Goal: Task Accomplishment & Management: Manage account settings

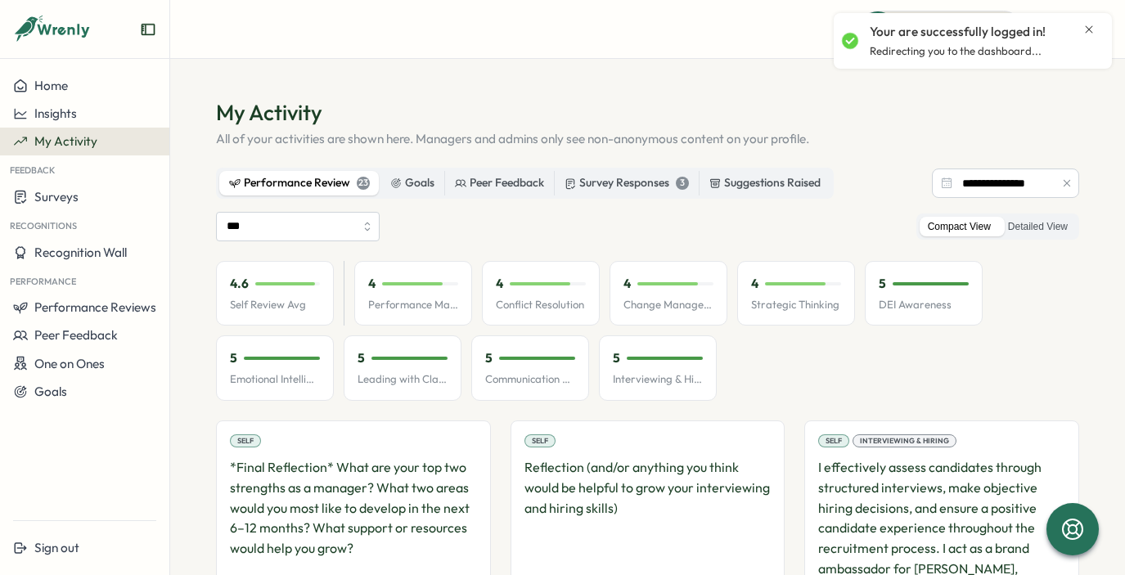
click at [1088, 34] on icon "Close notification" at bounding box center [1089, 29] width 13 height 13
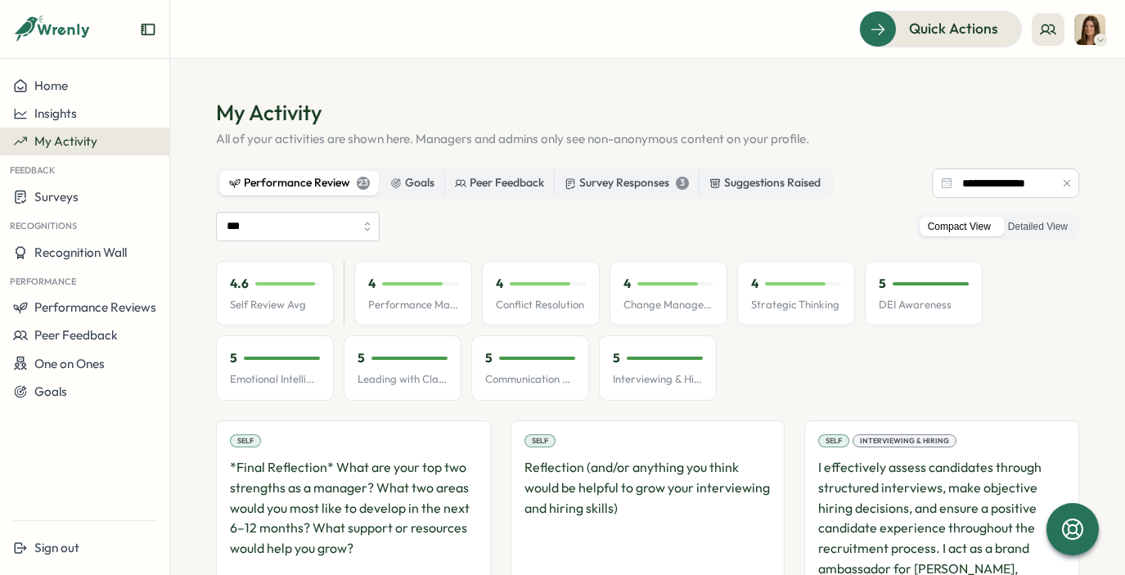
click at [304, 187] on div "Performance Review 23" at bounding box center [299, 183] width 141 height 18
click at [87, 315] on button "Performance Reviews" at bounding box center [84, 308] width 169 height 28
click at [191, 287] on div "Reviews" at bounding box center [196, 292] width 46 height 18
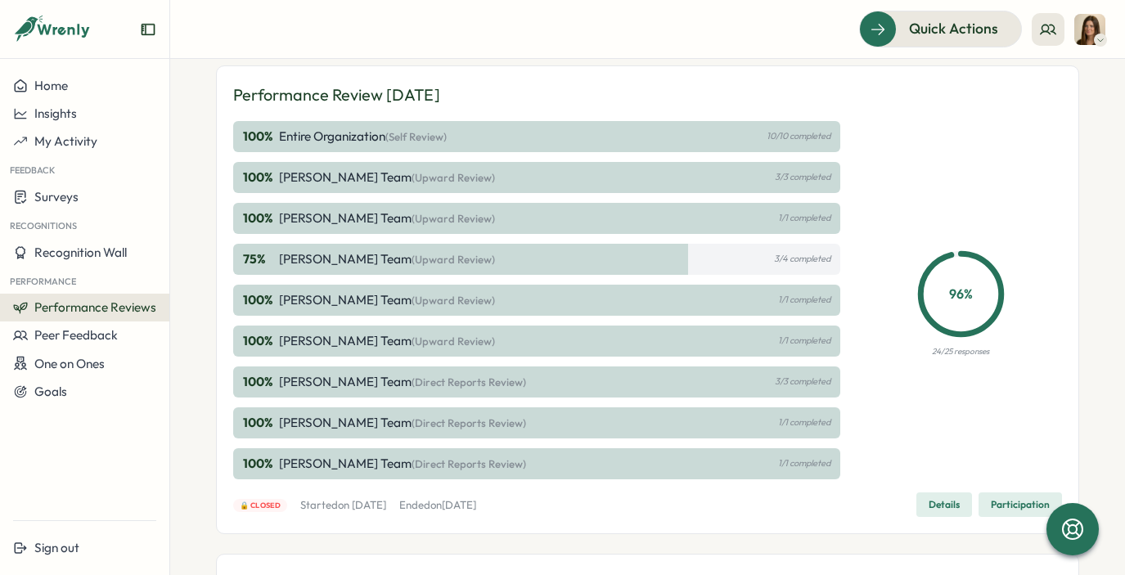
scroll to position [325, 0]
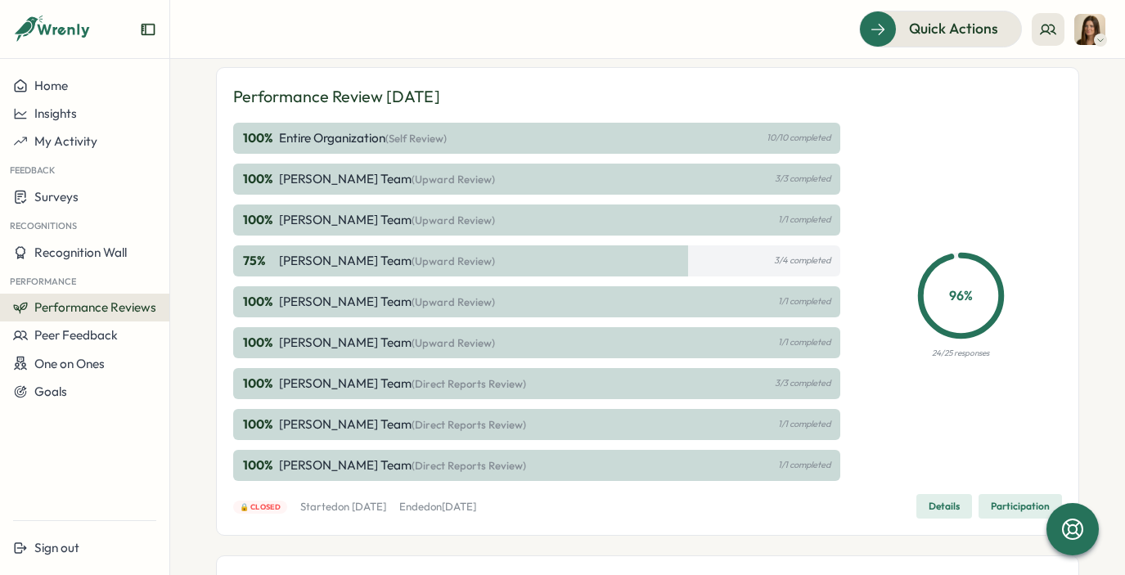
click at [370, 177] on p "[PERSON_NAME] Team (Upward Review)" at bounding box center [387, 179] width 216 height 18
click at [263, 176] on p "100 %" at bounding box center [259, 179] width 33 height 18
click at [732, 180] on div "100 % [PERSON_NAME] Team (Upward Review) 3/3 completed" at bounding box center [536, 179] width 607 height 31
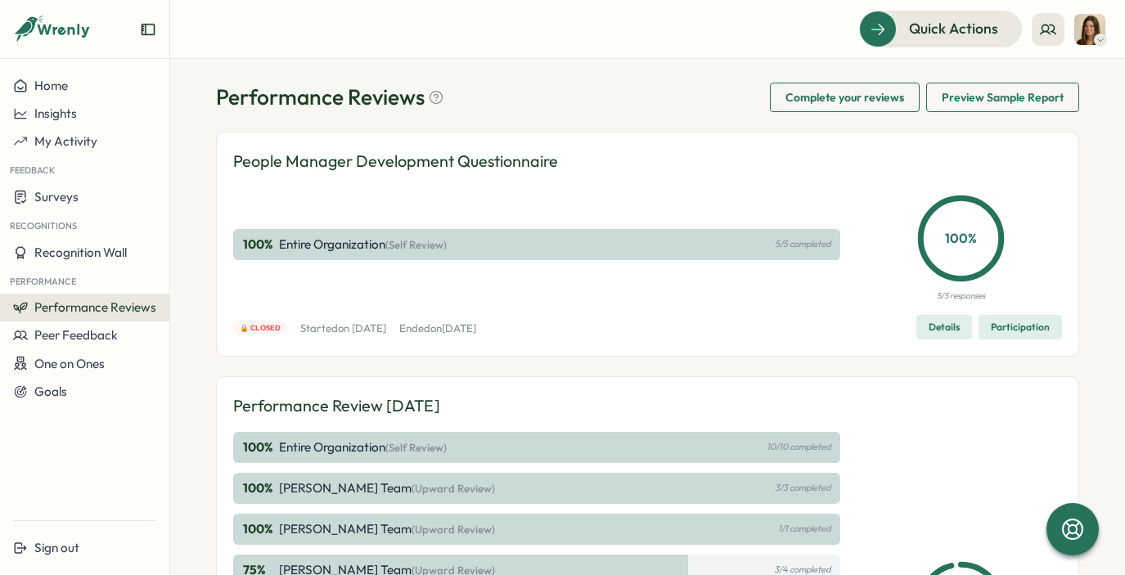
scroll to position [0, 0]
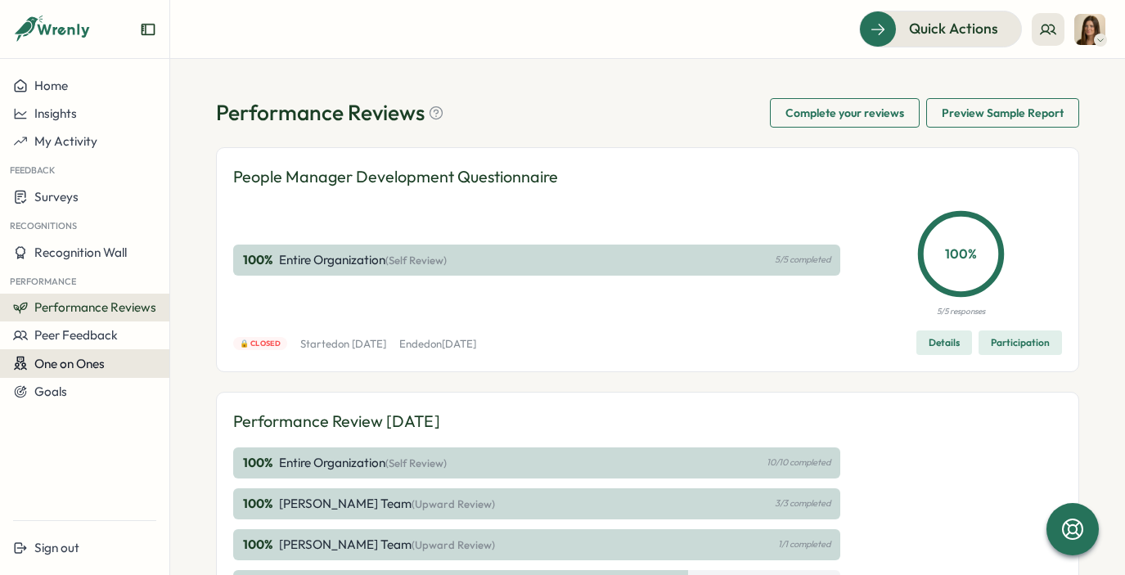
click at [55, 362] on span "One on Ones" at bounding box center [69, 364] width 70 height 16
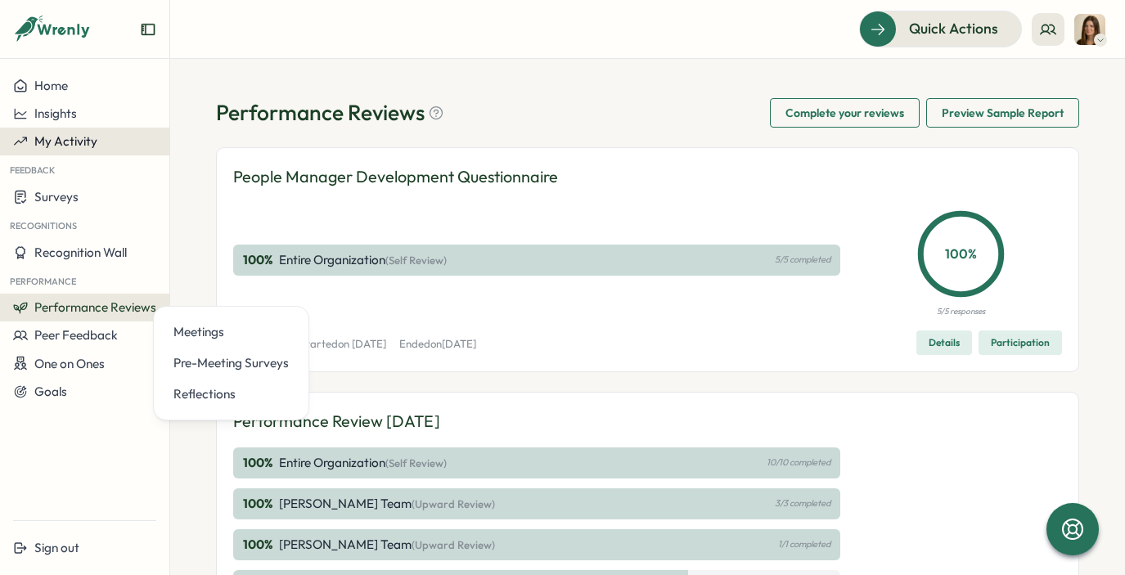
click at [47, 135] on span "My Activity" at bounding box center [65, 141] width 63 height 16
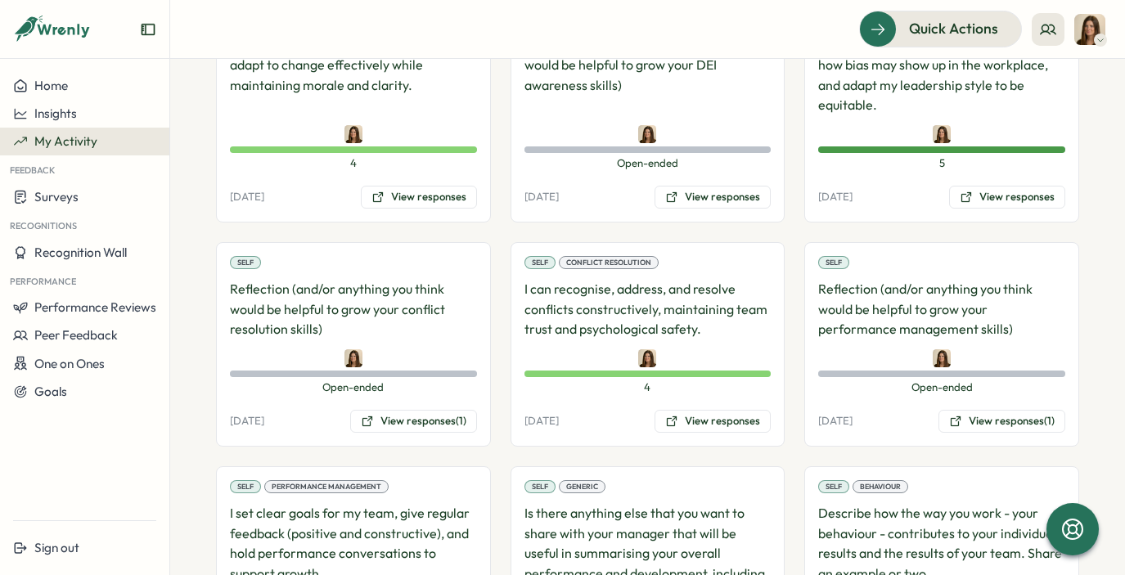
scroll to position [1554, 0]
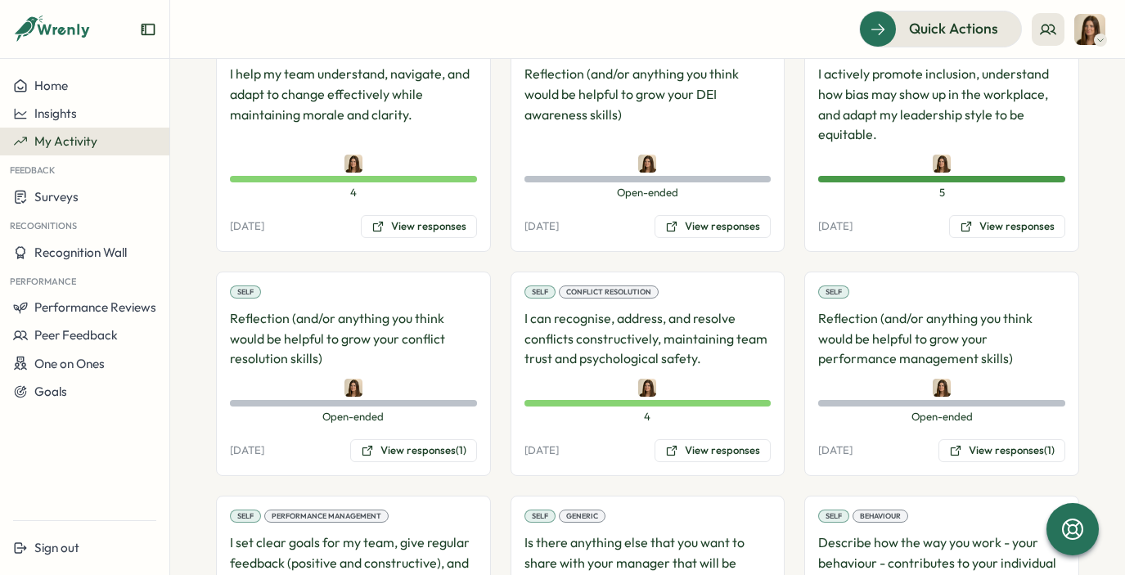
click at [711, 464] on div "Self Conflict Resolution I can recognise, address, and resolve conflicts constr…" at bounding box center [648, 374] width 275 height 205
click at [719, 450] on button "View responses" at bounding box center [713, 450] width 116 height 23
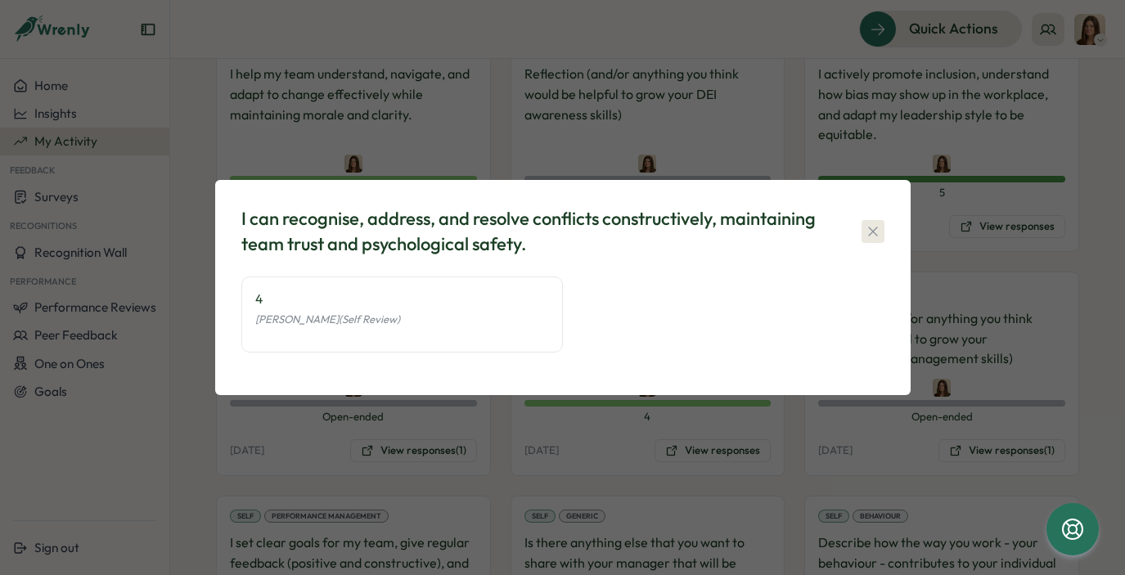
click at [876, 225] on icon "button" at bounding box center [873, 231] width 16 height 16
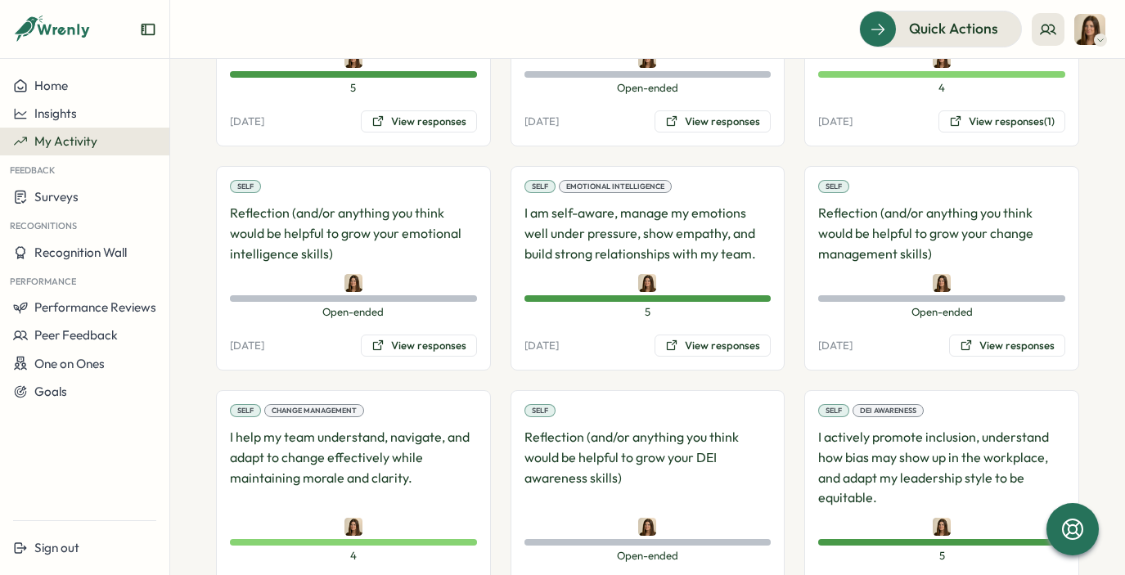
scroll to position [889, 0]
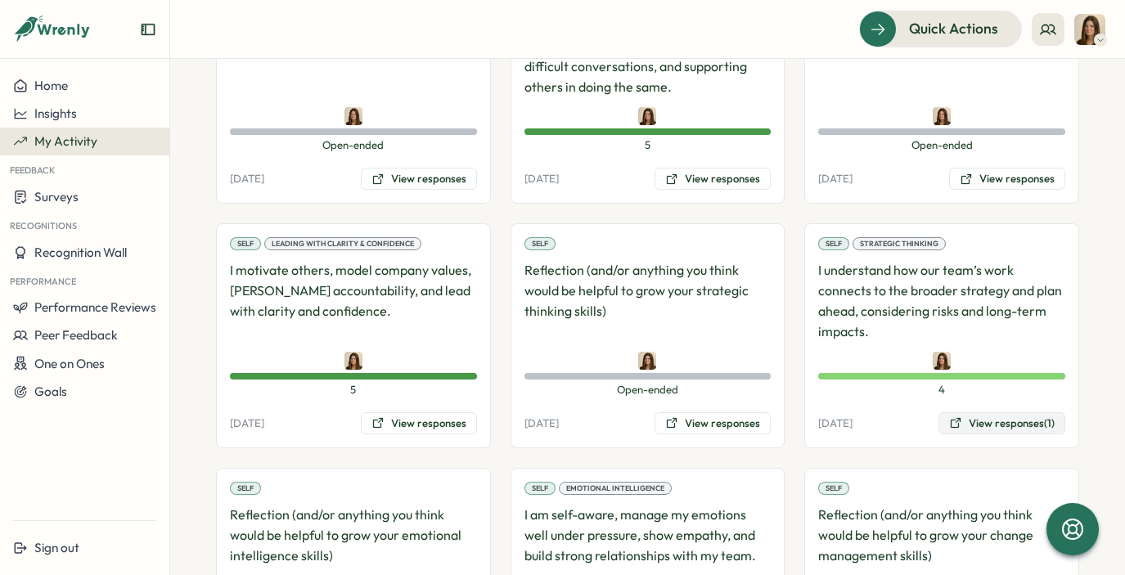
click at [967, 425] on button "View responses (1)" at bounding box center [1002, 423] width 127 height 23
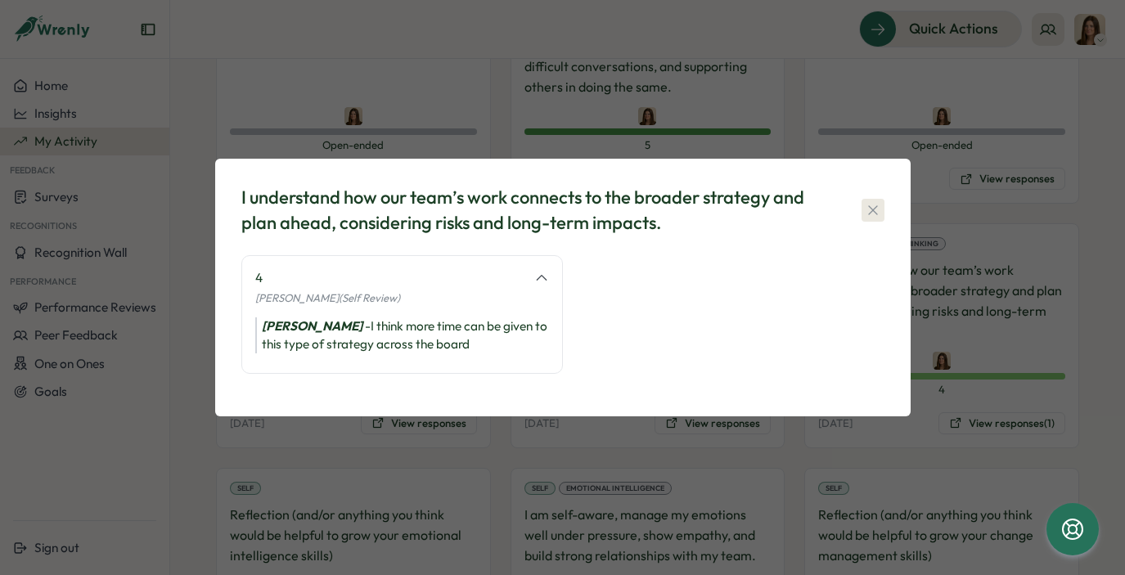
click at [867, 207] on icon "button" at bounding box center [873, 210] width 16 height 16
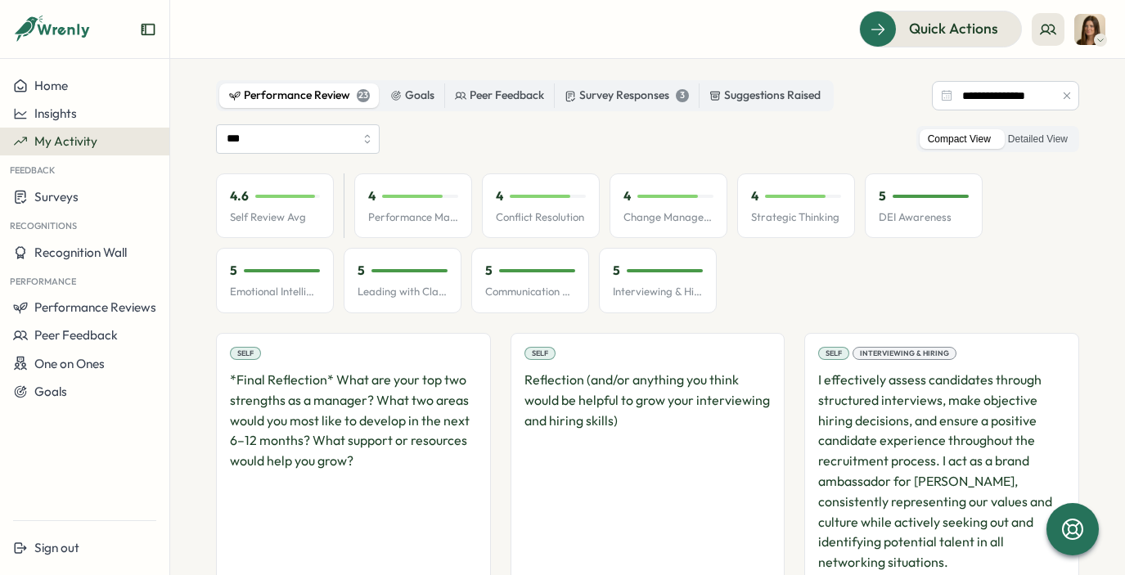
scroll to position [416, 0]
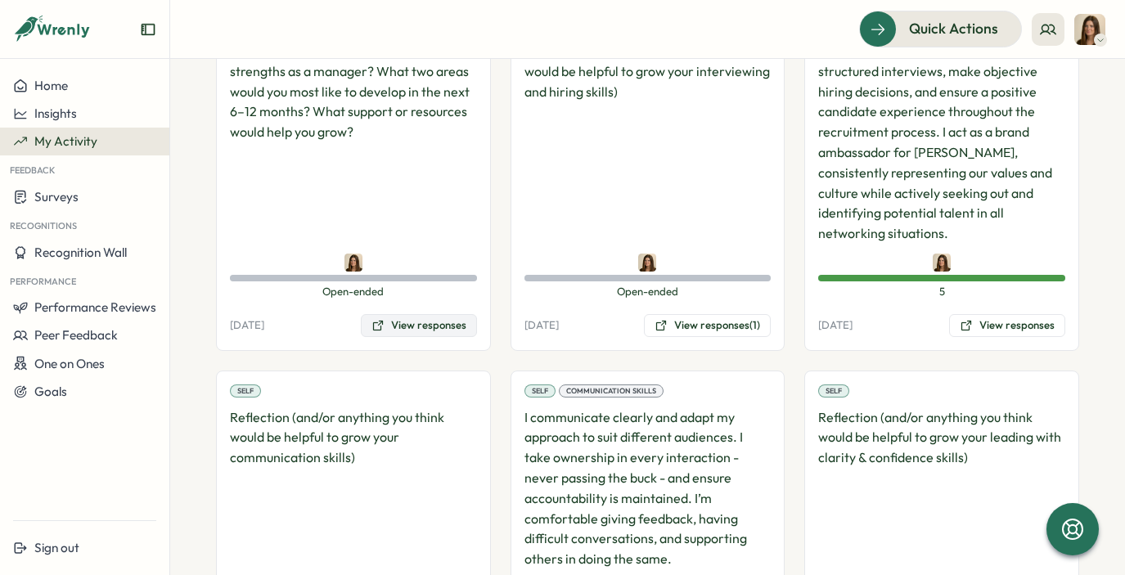
click at [412, 328] on button "View responses" at bounding box center [419, 325] width 116 height 23
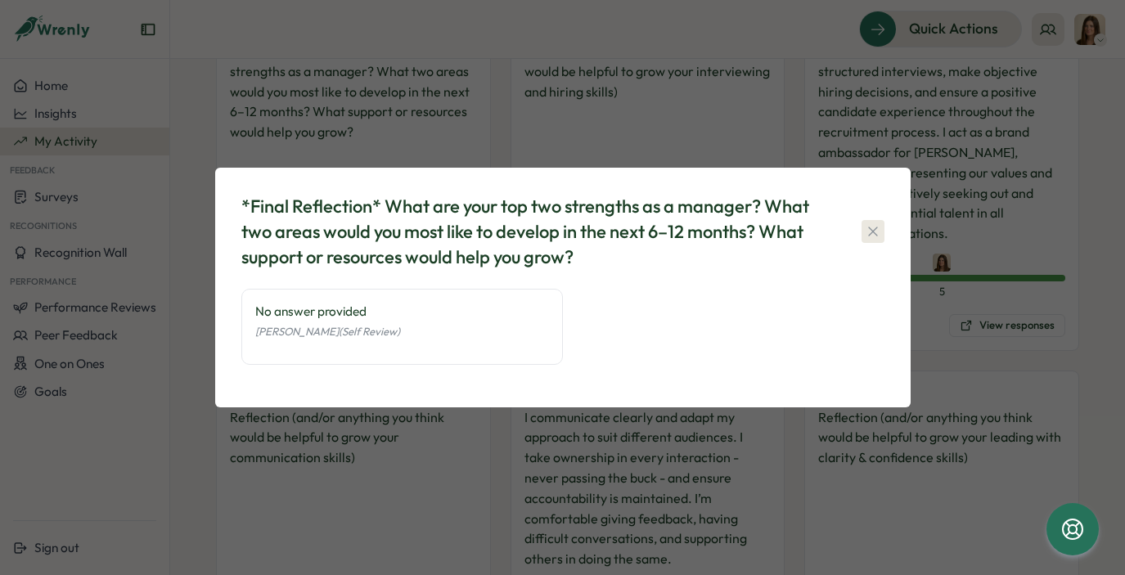
click at [880, 223] on button "button" at bounding box center [873, 231] width 23 height 23
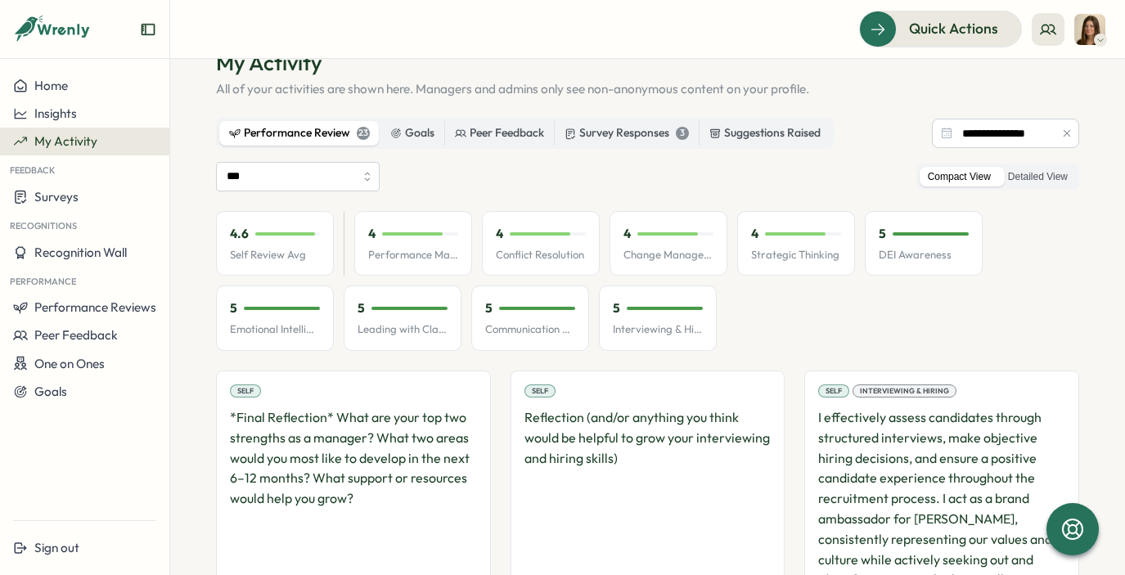
scroll to position [0, 0]
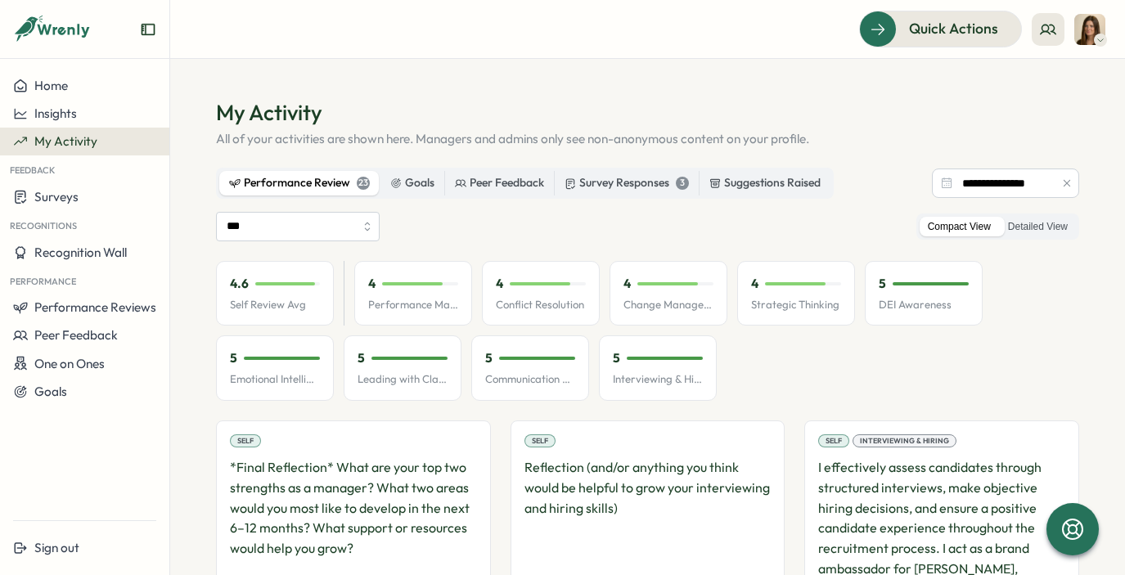
click at [277, 179] on div "Performance Review 23" at bounding box center [299, 183] width 141 height 18
click at [638, 192] on label "Survey Responses 3" at bounding box center [627, 183] width 144 height 25
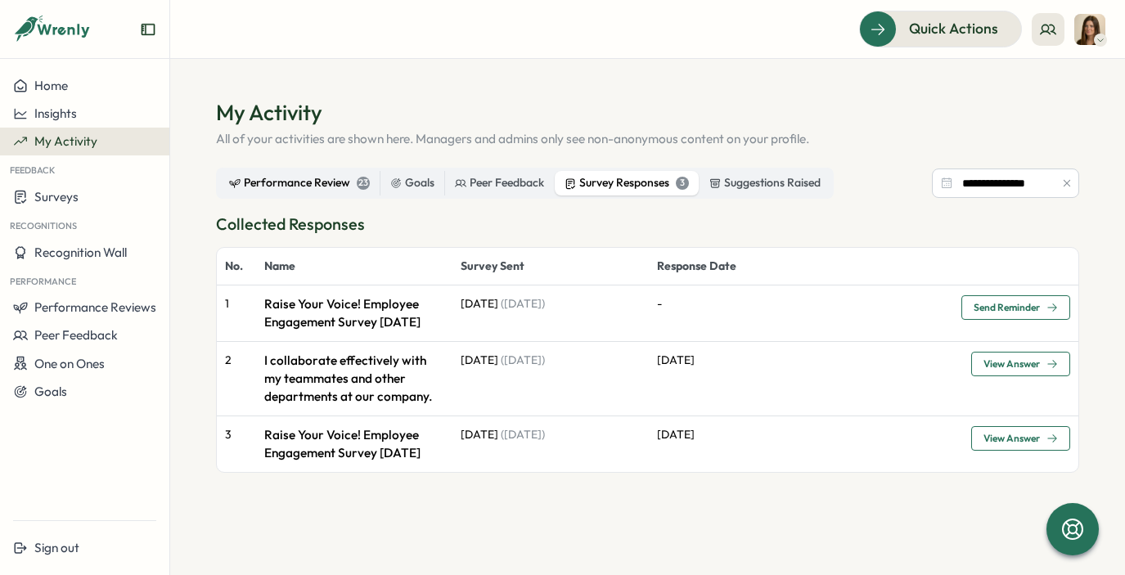
click at [277, 187] on div "Performance Review 23" at bounding box center [299, 183] width 141 height 18
